Goal: Task Accomplishment & Management: Complete application form

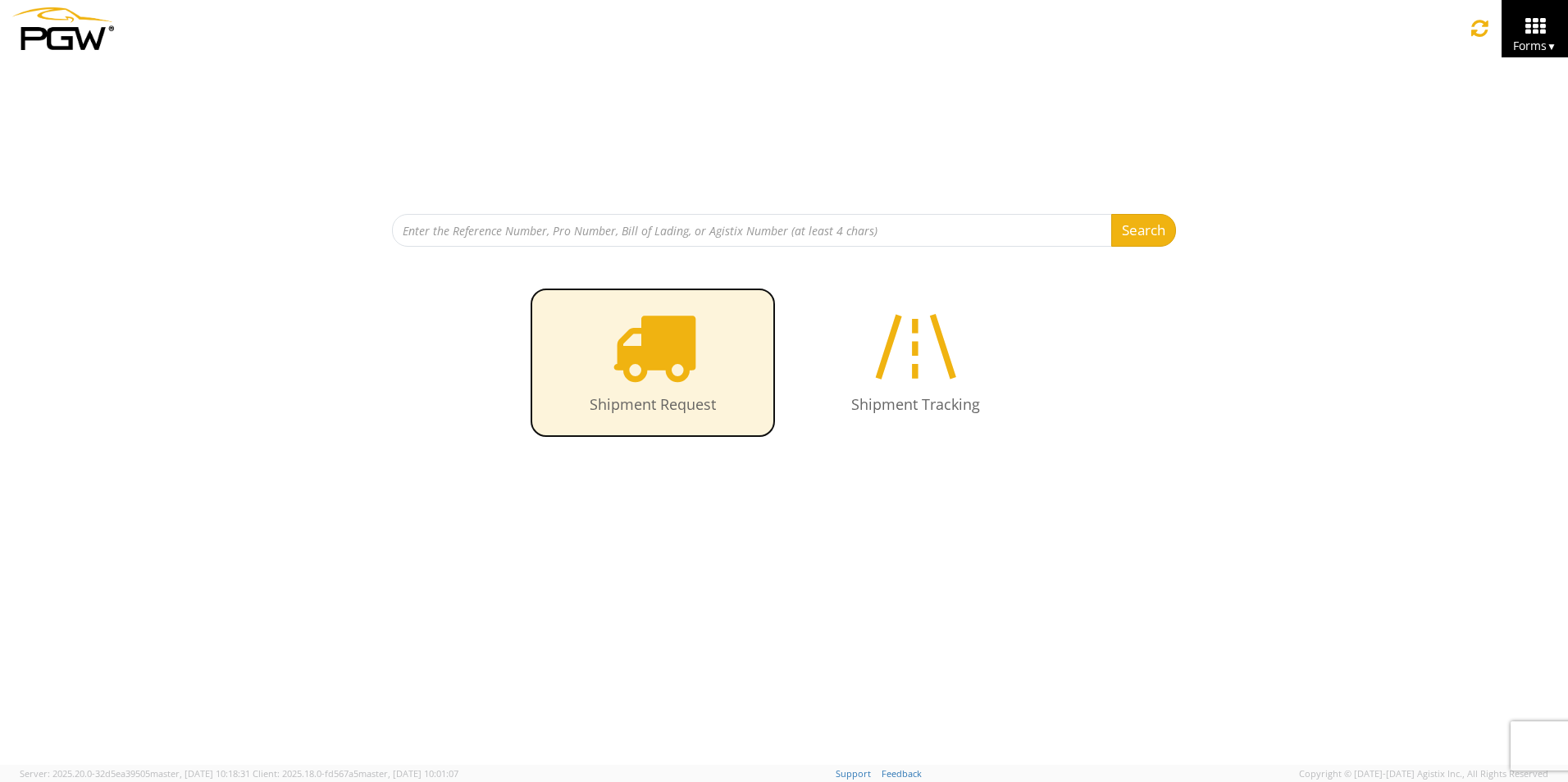
click at [681, 353] on icon at bounding box center [653, 347] width 84 height 84
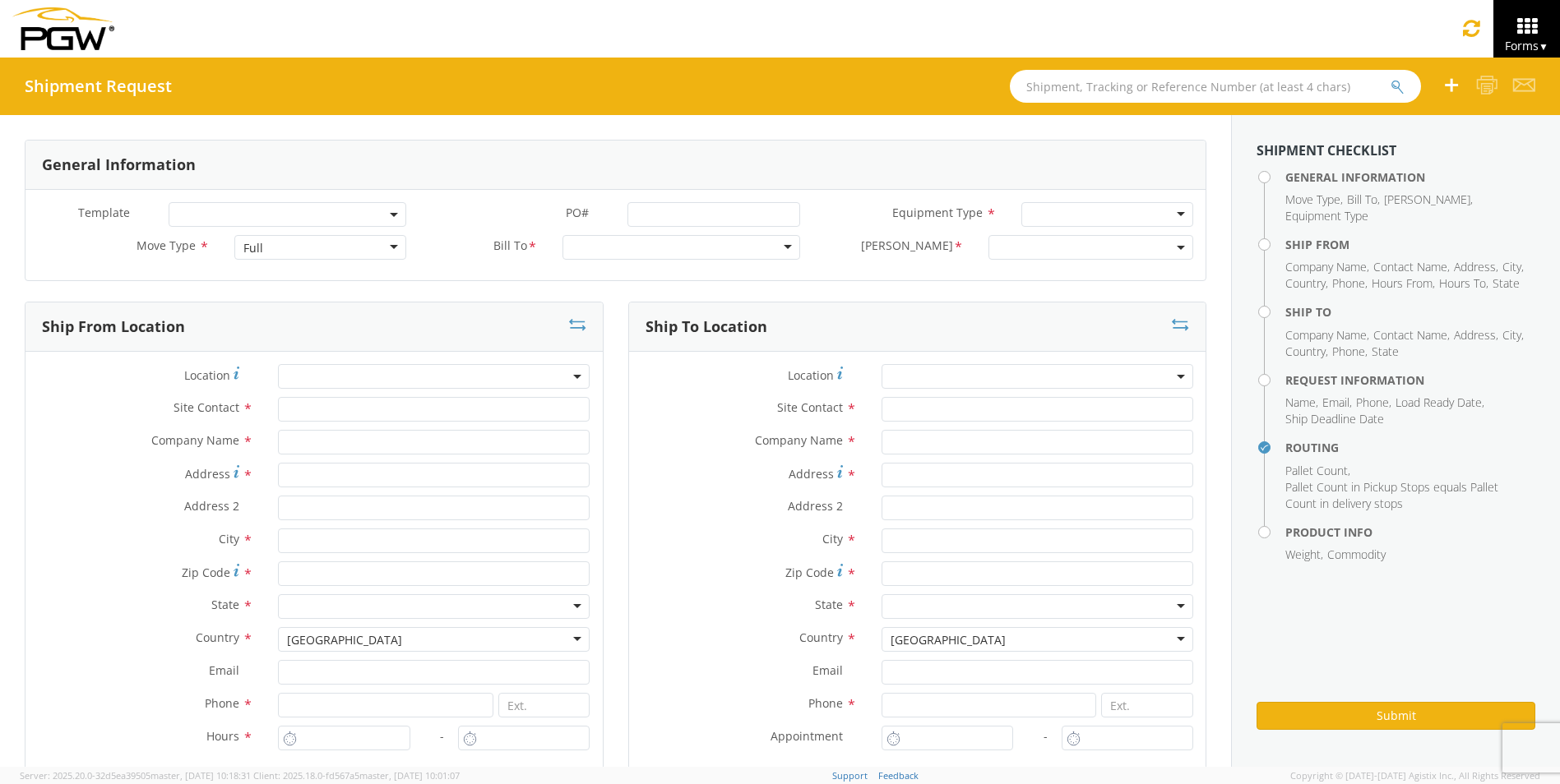
click at [284, 255] on div "Full" at bounding box center [320, 248] width 172 height 25
click at [1042, 215] on div at bounding box center [1107, 214] width 172 height 25
click at [1042, 215] on div at bounding box center [1118, 214] width 174 height 25
click at [1005, 245] on span at bounding box center [1102, 248] width 207 height 25
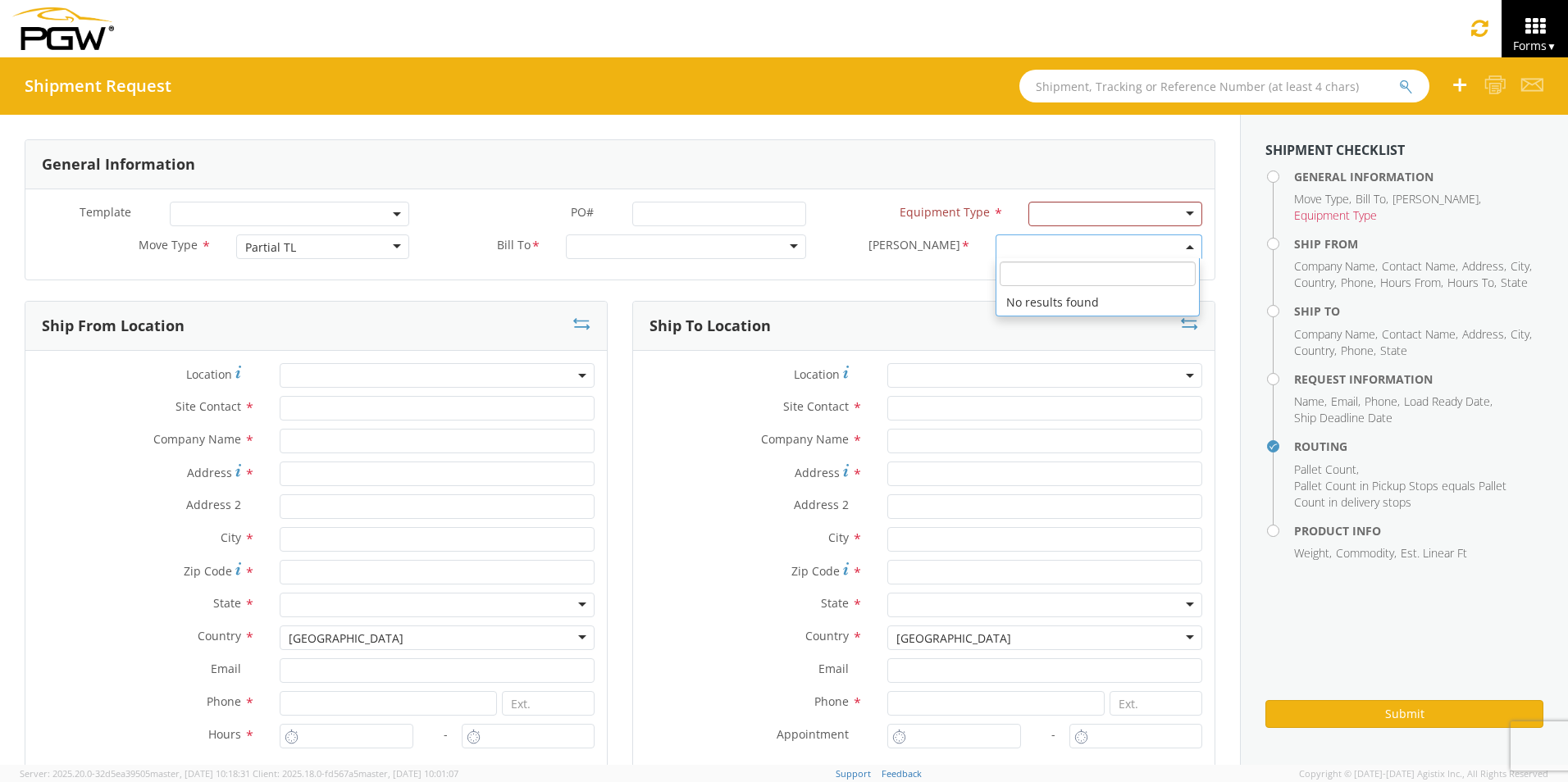
click at [1003, 244] on span at bounding box center [1099, 247] width 207 height 25
click at [254, 243] on div "Partial TL" at bounding box center [270, 247] width 51 height 16
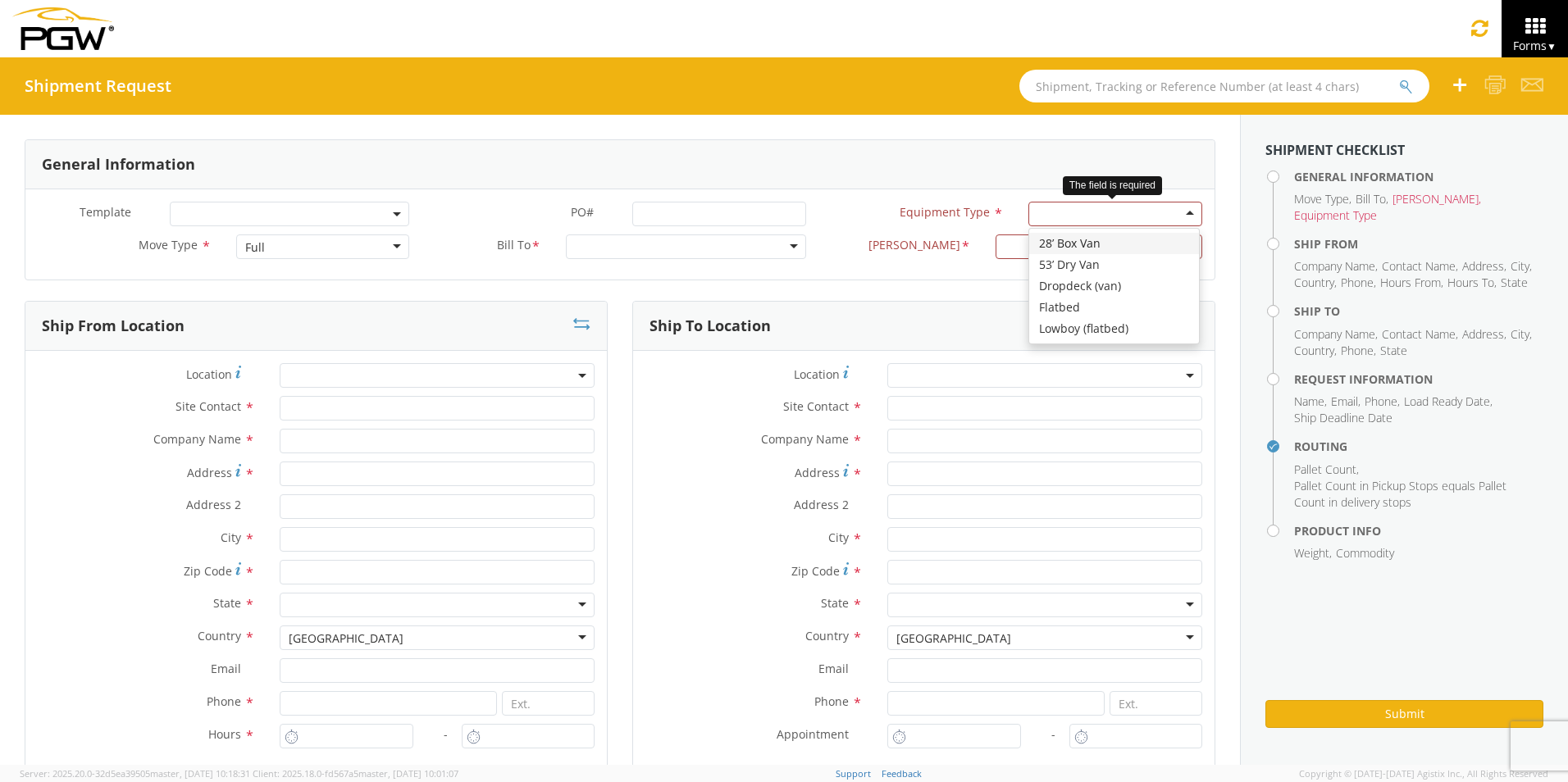
click at [1114, 216] on div at bounding box center [1115, 213] width 174 height 25
click at [997, 256] on span at bounding box center [1099, 247] width 207 height 25
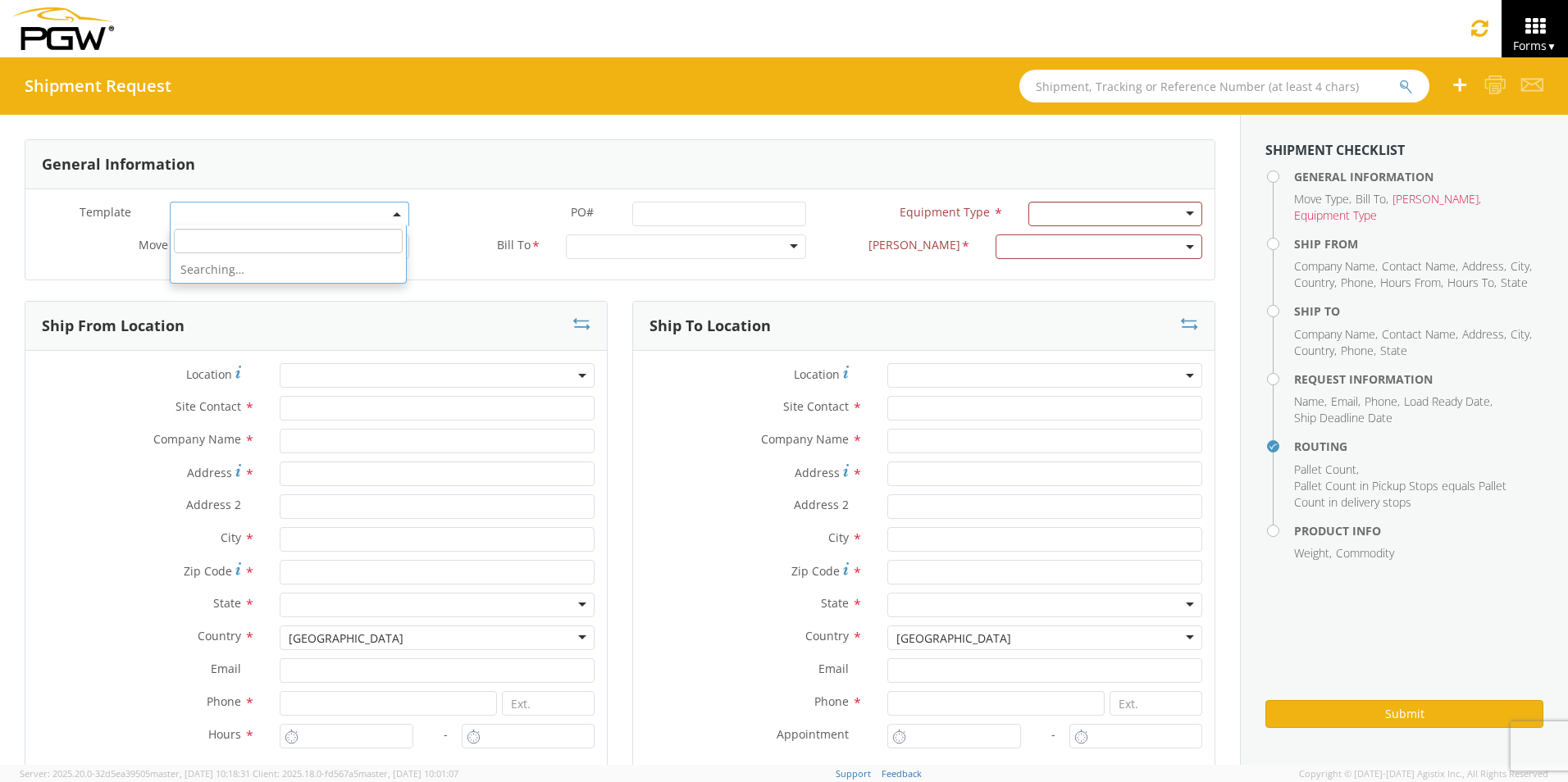
click at [187, 212] on span at bounding box center [289, 213] width 239 height 25
click at [114, 266] on div "Move Type * Full Full Full LTL Partial TL" at bounding box center [224, 251] width 396 height 33
click at [376, 211] on span at bounding box center [289, 213] width 239 height 25
click at [545, 183] on div "General Information" at bounding box center [620, 164] width 1189 height 49
click at [318, 240] on div "Full" at bounding box center [323, 247] width 174 height 25
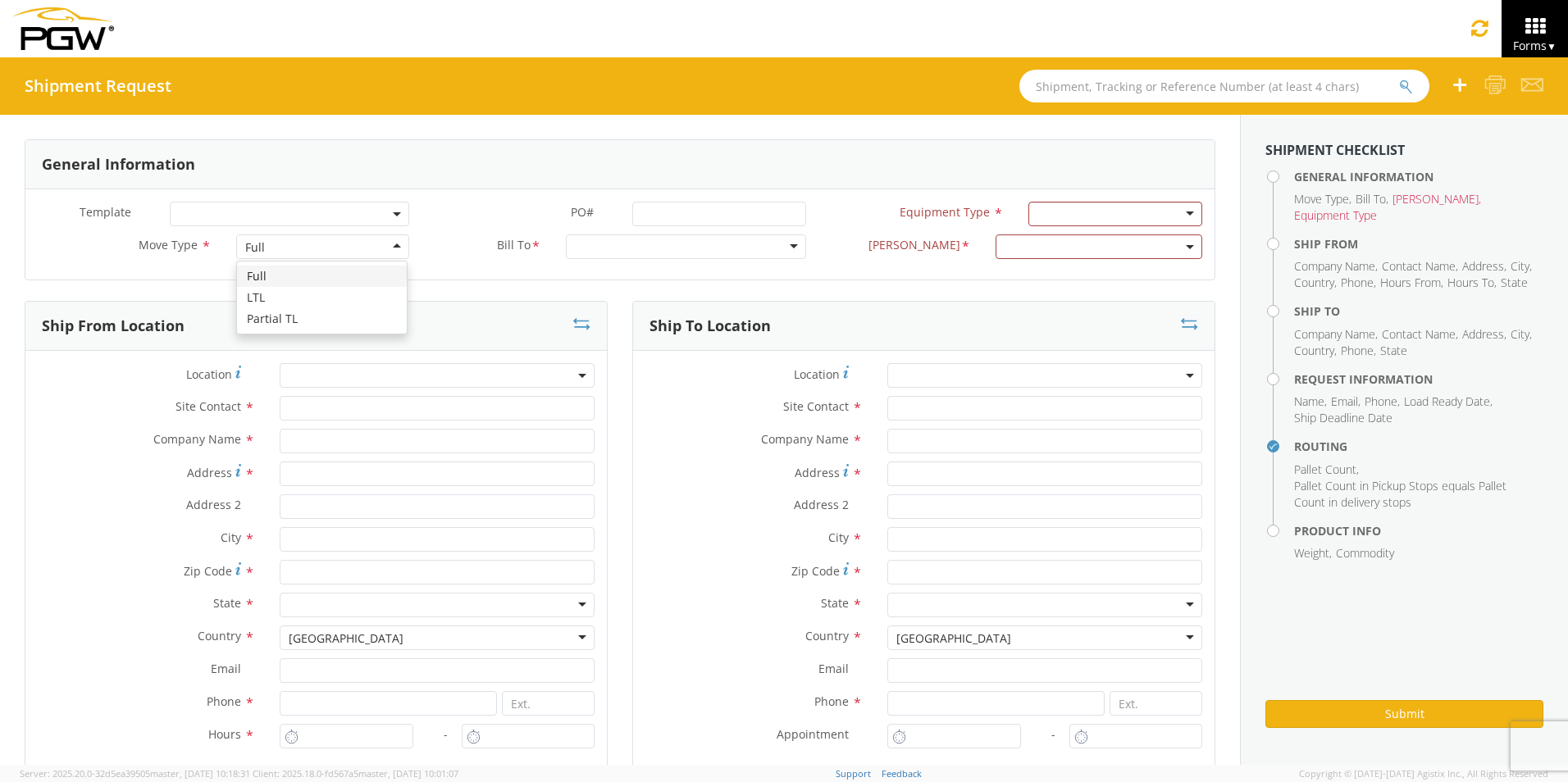
click at [309, 251] on div "Full" at bounding box center [323, 247] width 174 height 25
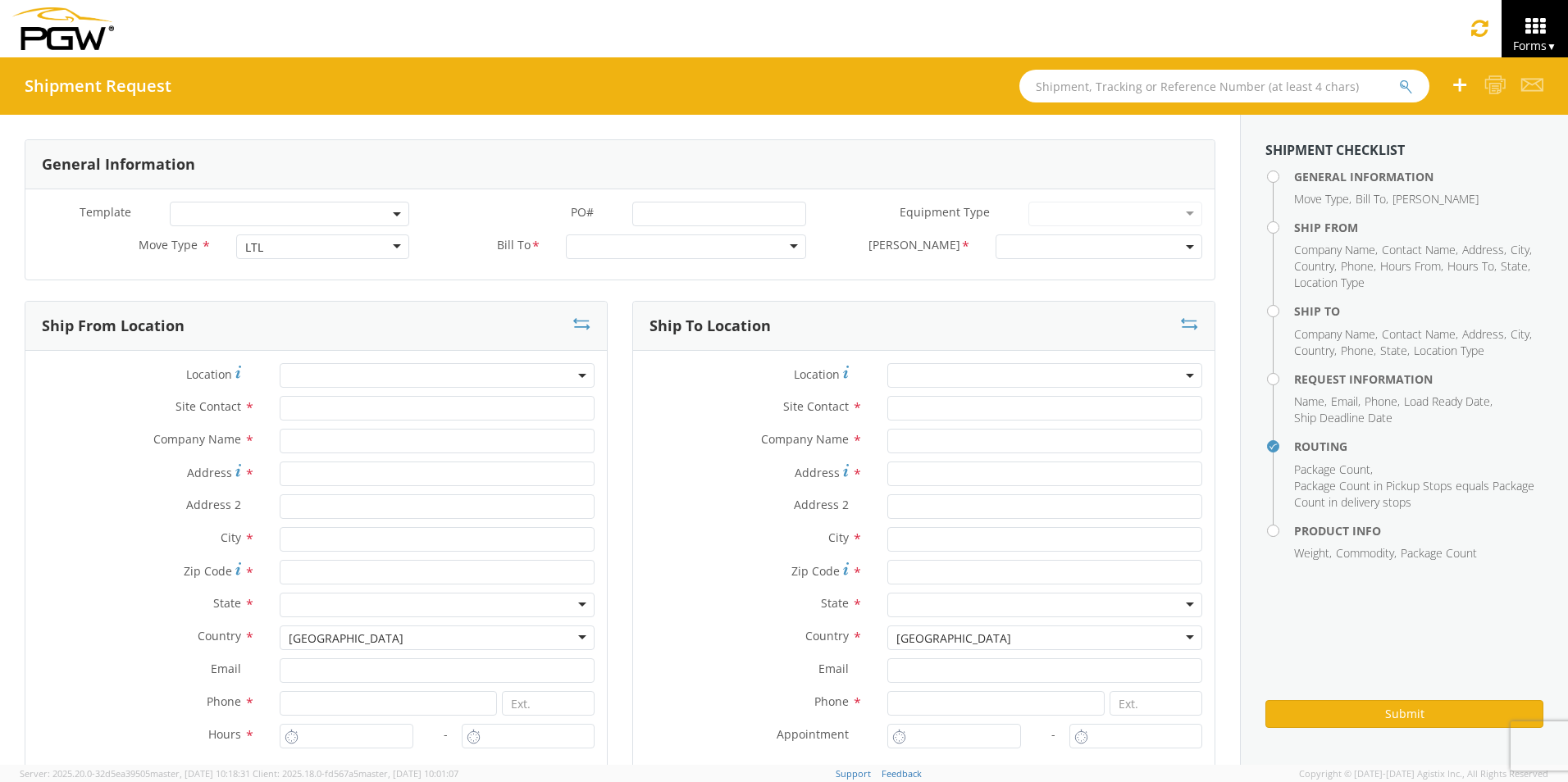
click at [304, 214] on span at bounding box center [289, 213] width 239 height 25
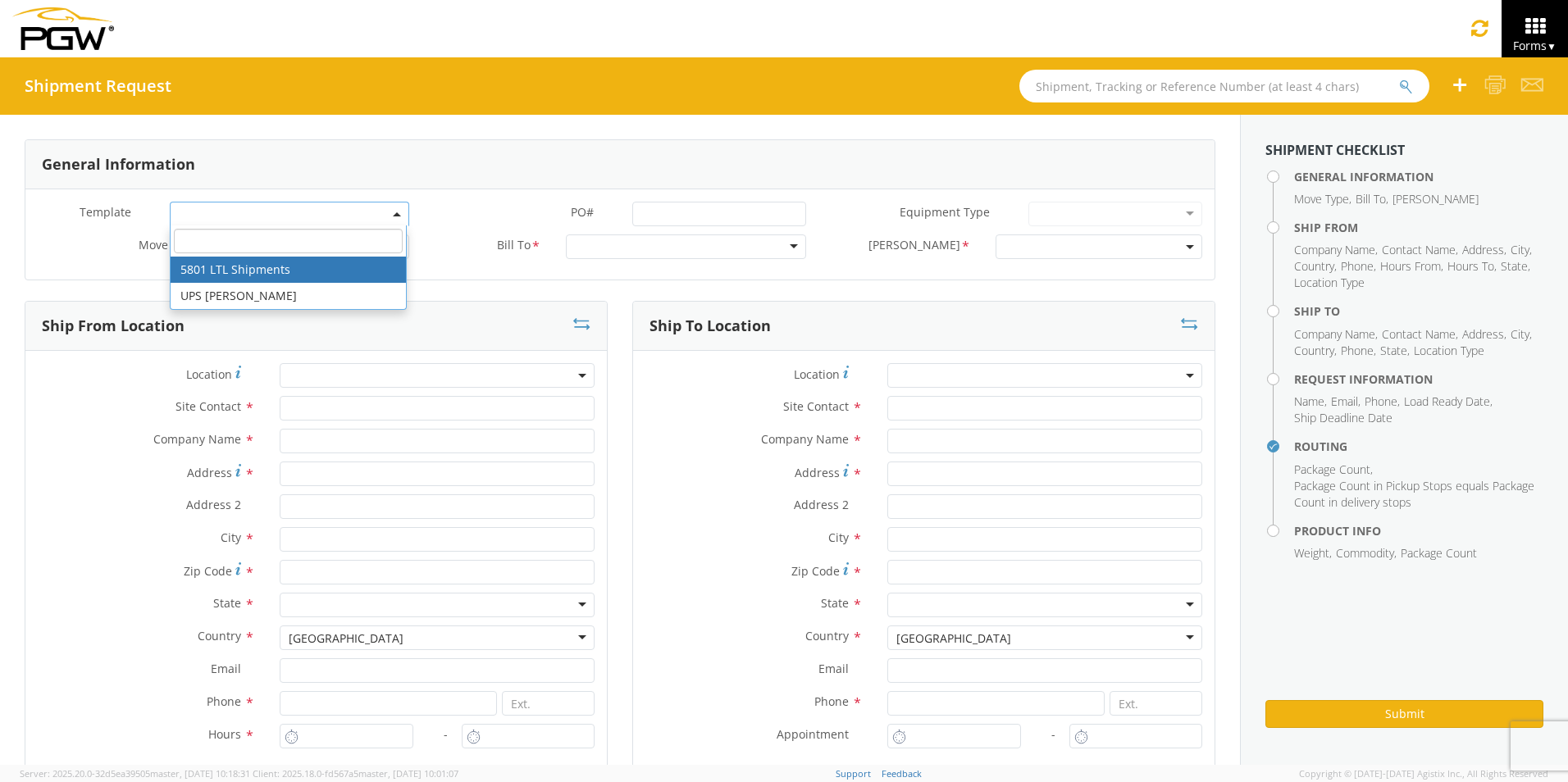
click at [304, 214] on span at bounding box center [289, 213] width 239 height 25
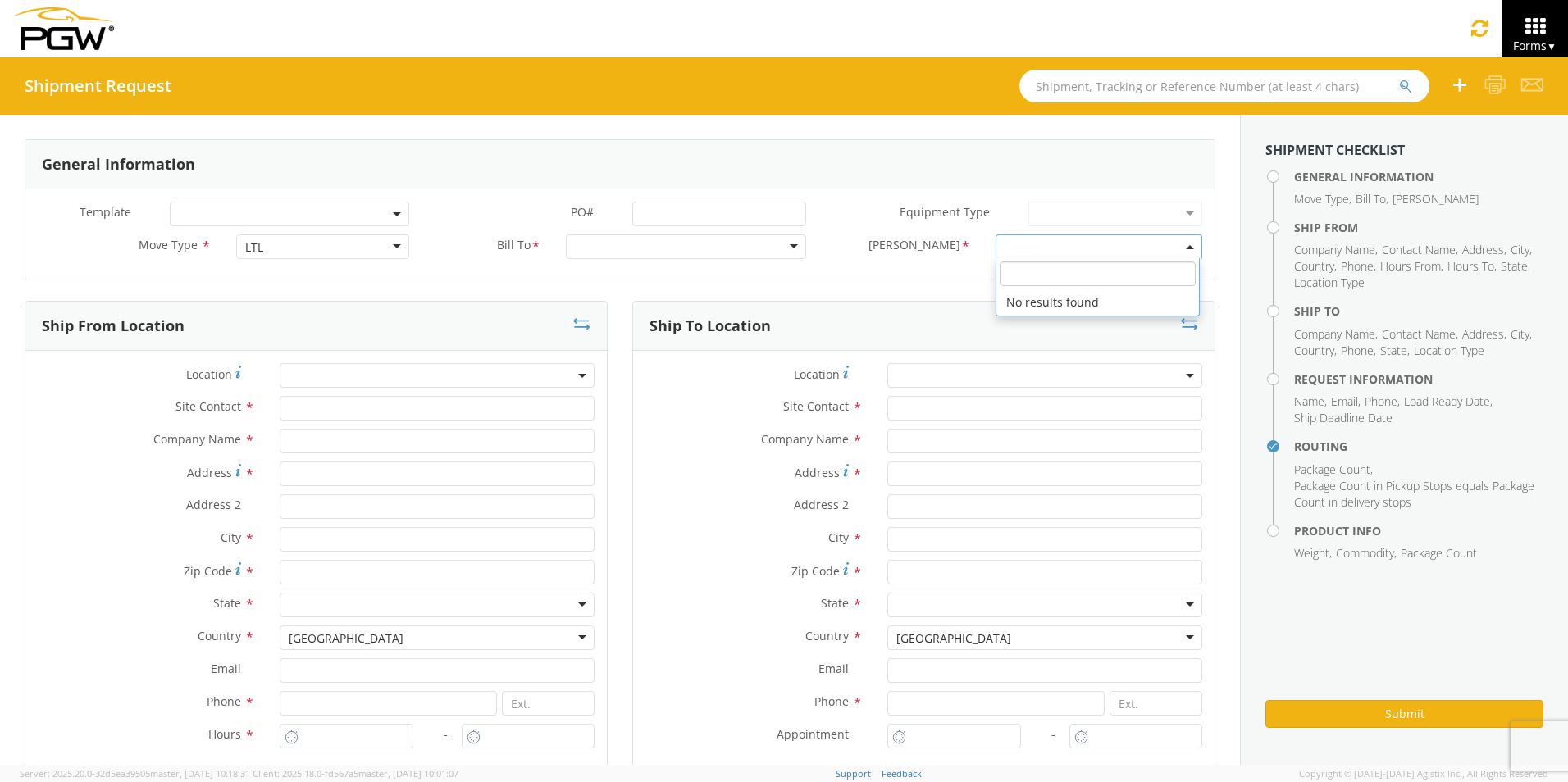
click at [1083, 247] on span at bounding box center [1099, 247] width 207 height 25
